Goal: Check status: Check status

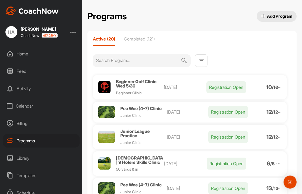
click at [142, 109] on span "Pee Wee (4-7) Clinic" at bounding box center [140, 108] width 41 height 5
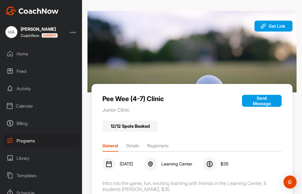
click at [161, 146] on li "Registrants" at bounding box center [157, 146] width 21 height 9
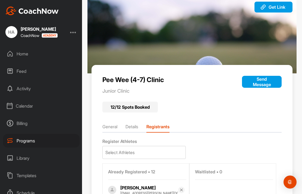
scroll to position [3, 0]
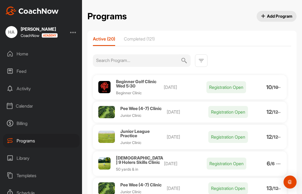
click at [161, 108] on span "Pee Wee (4-7) Clinic" at bounding box center [140, 108] width 41 height 5
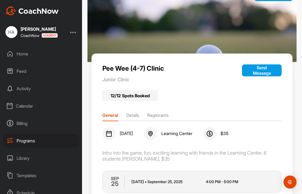
scroll to position [30, 0]
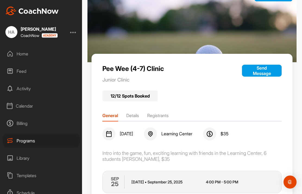
click at [162, 115] on li "Registrants" at bounding box center [157, 116] width 21 height 9
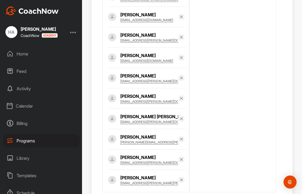
scroll to position [253, 0]
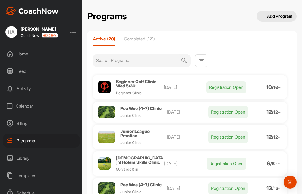
click at [26, 108] on div "Calendar" at bounding box center [41, 106] width 77 height 14
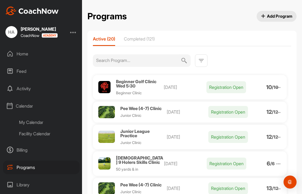
click at [41, 135] on div "Facility Calendar" at bounding box center [47, 133] width 64 height 11
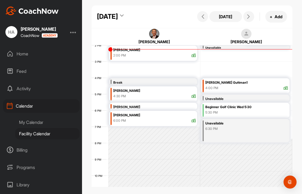
scroll to position [228, 0]
